Goal: Book appointment/travel/reservation

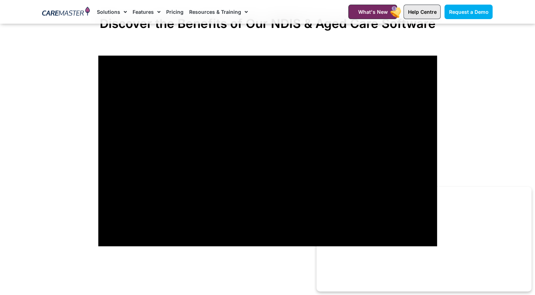
scroll to position [566, 0]
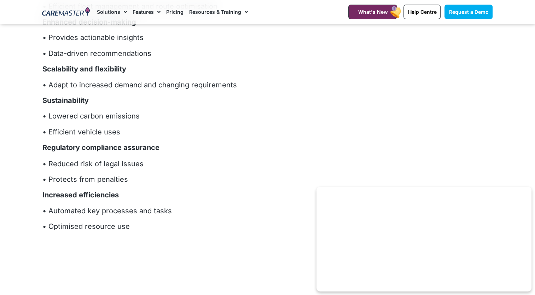
scroll to position [4067, 0]
